Goal: Task Accomplishment & Management: Manage account settings

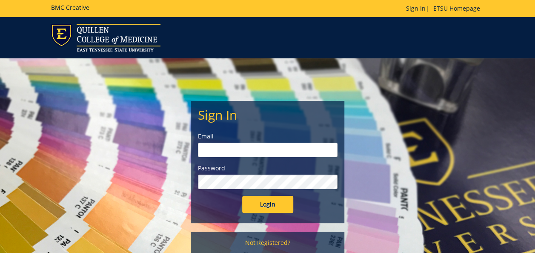
click at [231, 150] on input "email" at bounding box center [268, 150] width 140 height 14
type input "[PERSON_NAME][EMAIL_ADDRESS][DOMAIN_NAME]"
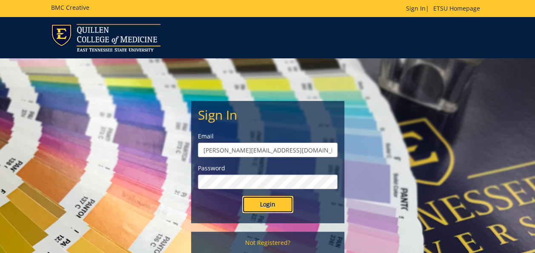
click at [257, 204] on input "Login" at bounding box center [267, 204] width 51 height 17
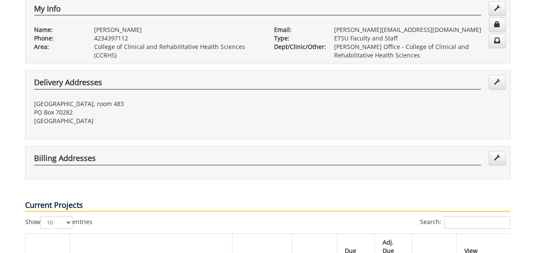
scroll to position [255, 0]
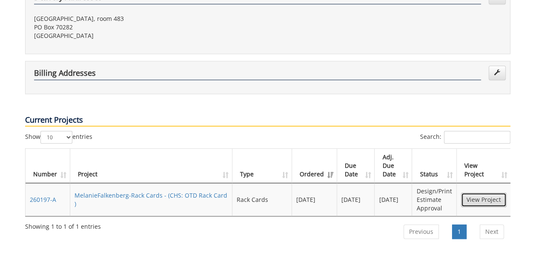
click at [483, 192] on link "View Project" at bounding box center [484, 199] width 46 height 14
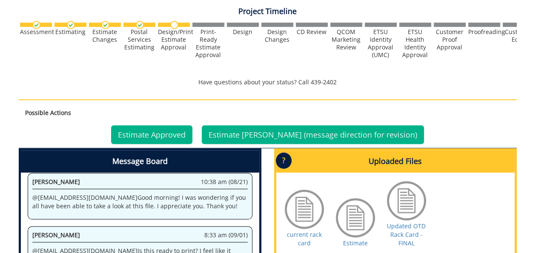
scroll to position [298, 0]
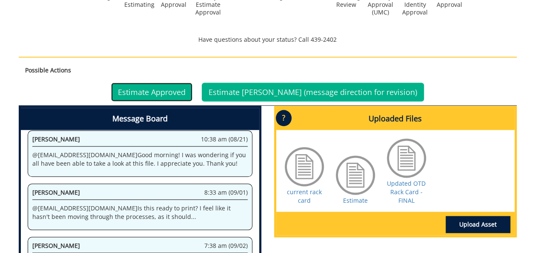
click at [161, 89] on link "Estimate Approved" at bounding box center [151, 92] width 81 height 19
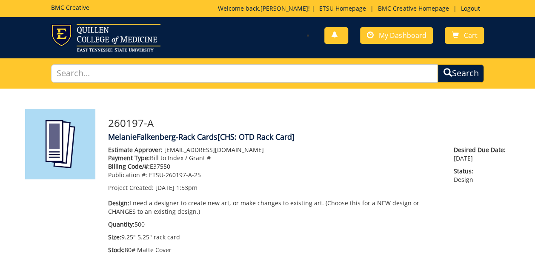
scroll to position [183, 0]
click at [388, 32] on span "My Dashboard" at bounding box center [402, 35] width 47 height 9
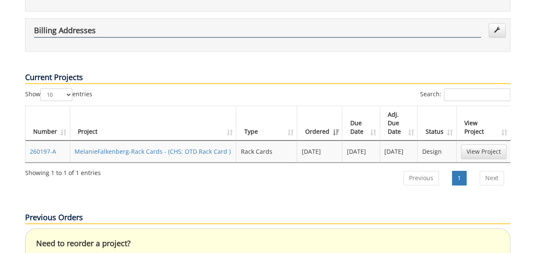
scroll to position [255, 0]
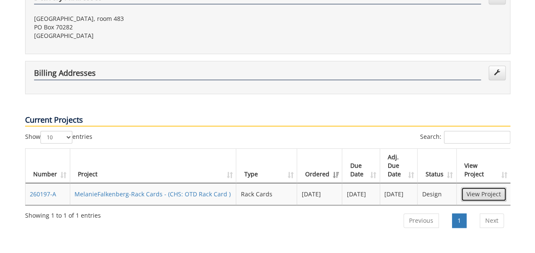
click at [479, 187] on link "View Project" at bounding box center [484, 194] width 46 height 14
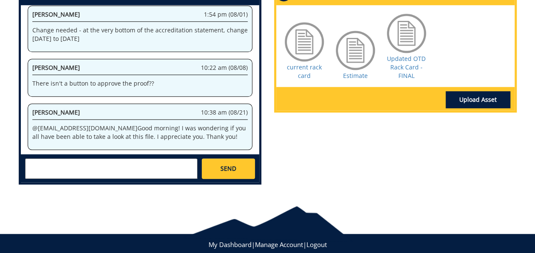
scroll to position [170, 0]
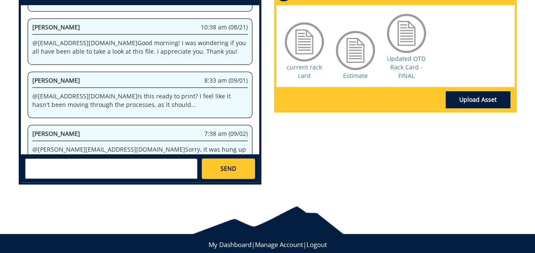
click at [126, 166] on textarea at bounding box center [111, 168] width 172 height 20
type textarea "@"
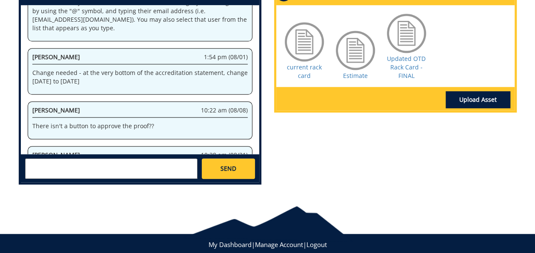
scroll to position [0, 0]
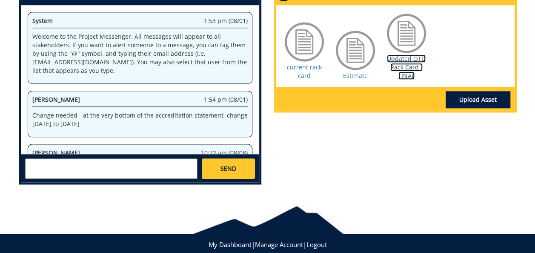
click at [399, 68] on link "Updated OTD Rack Card - FINAL" at bounding box center [406, 66] width 39 height 25
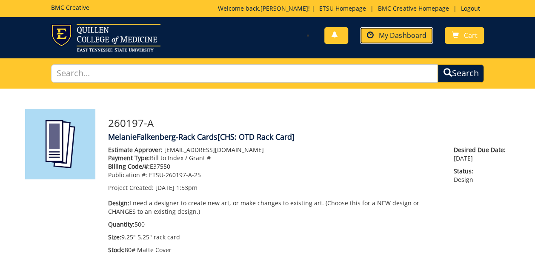
click at [391, 34] on span "My Dashboard" at bounding box center [402, 35] width 47 height 9
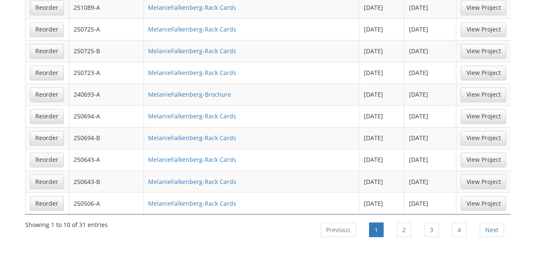
scroll to position [681, 0]
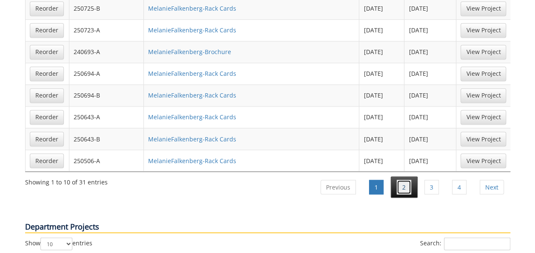
click at [405, 180] on link "2" at bounding box center [404, 187] width 14 height 14
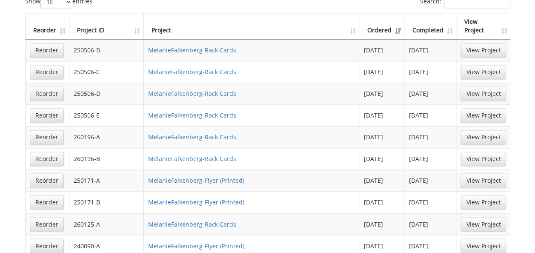
scroll to position [639, 0]
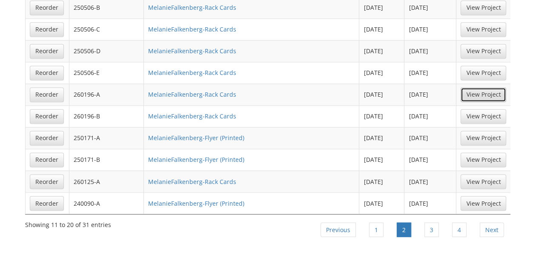
click at [487, 87] on link "View Project" at bounding box center [484, 94] width 46 height 14
click at [476, 109] on link "View Project" at bounding box center [484, 116] width 46 height 14
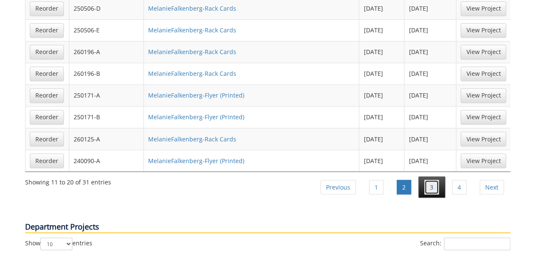
click at [437, 180] on link "3" at bounding box center [431, 187] width 14 height 14
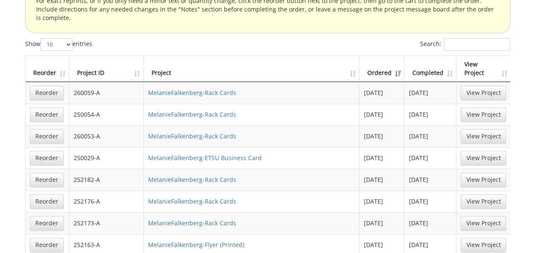
scroll to position [511, 0]
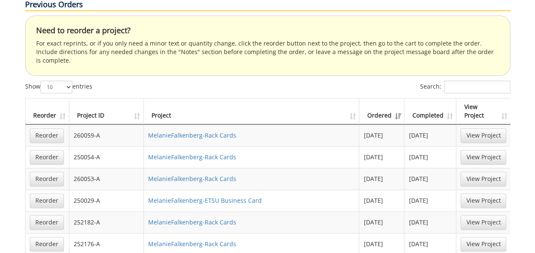
click at [453, 98] on th "Completed" at bounding box center [430, 111] width 52 height 26
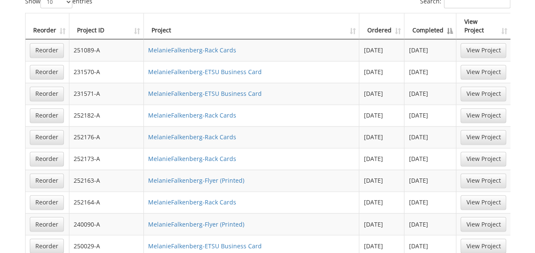
scroll to position [639, 0]
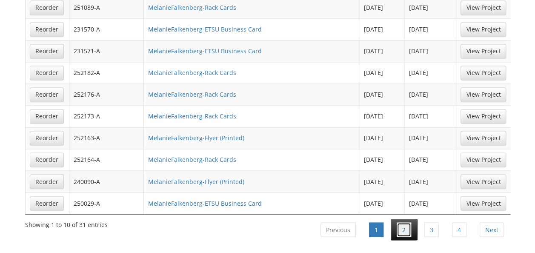
click at [409, 222] on link "2" at bounding box center [404, 229] width 14 height 14
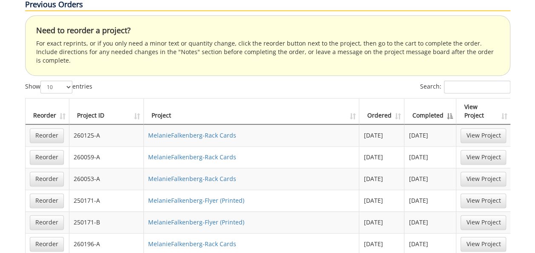
scroll to position [553, 0]
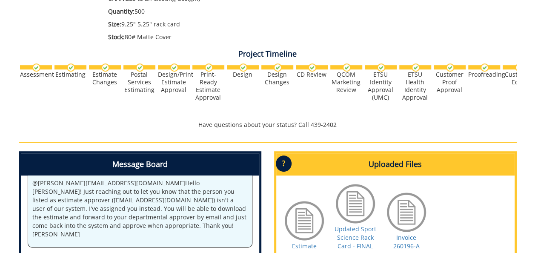
scroll to position [255, 0]
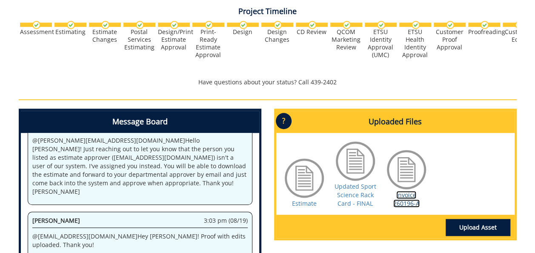
click at [406, 202] on link "Invoice 260196-A" at bounding box center [406, 199] width 26 height 17
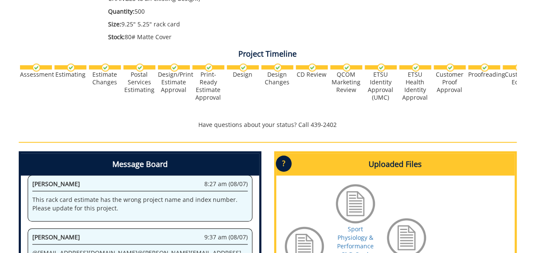
scroll to position [255, 0]
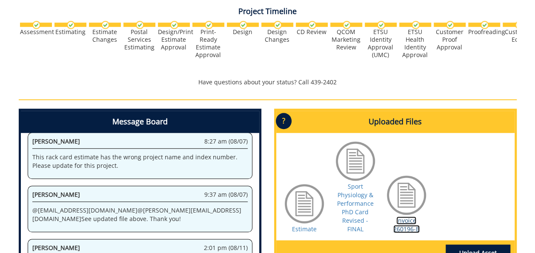
click at [402, 216] on link "Invoice 260196-B" at bounding box center [406, 224] width 26 height 17
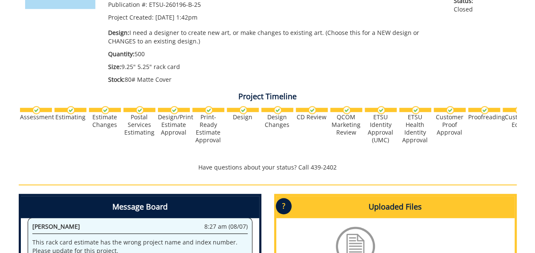
scroll to position [43, 0]
